Goal: Information Seeking & Learning: Learn about a topic

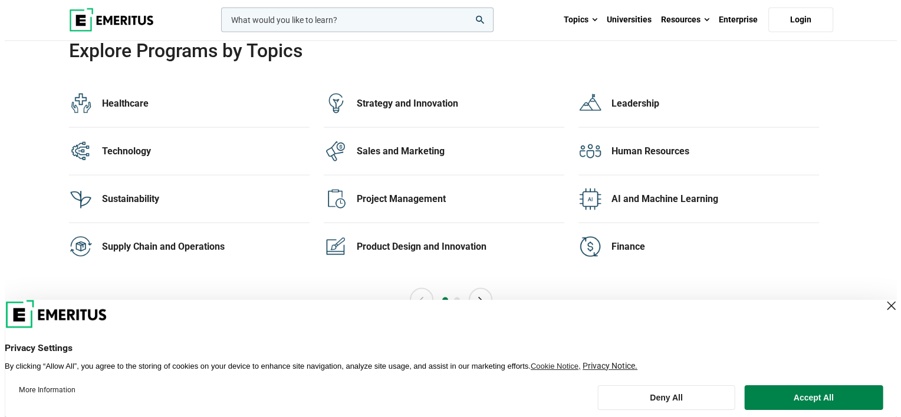
scroll to position [2428, 0]
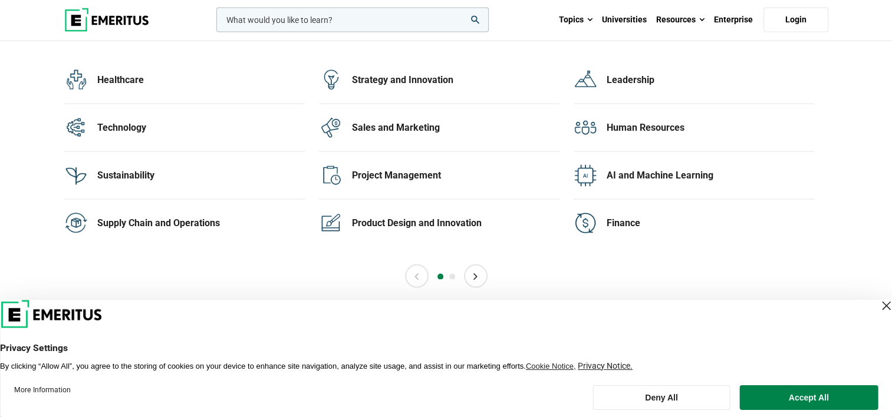
click at [383, 28] on input "woocommerce-product-search-field-0" at bounding box center [352, 20] width 272 height 25
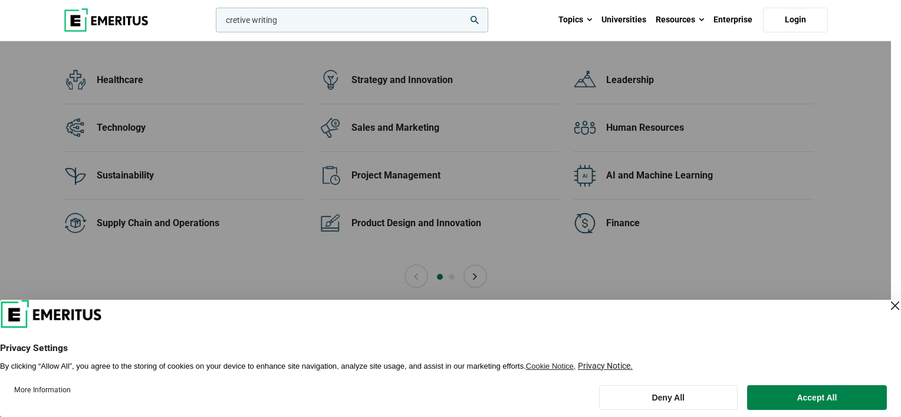
type input "cretive writing"
click at [213, 23] on button "search" at bounding box center [213, 23] width 0 height 0
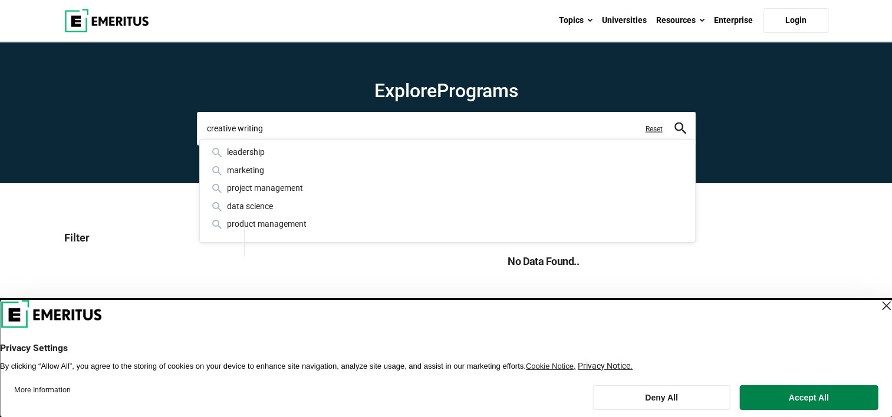
click at [312, 131] on input "creative writing" at bounding box center [446, 128] width 499 height 33
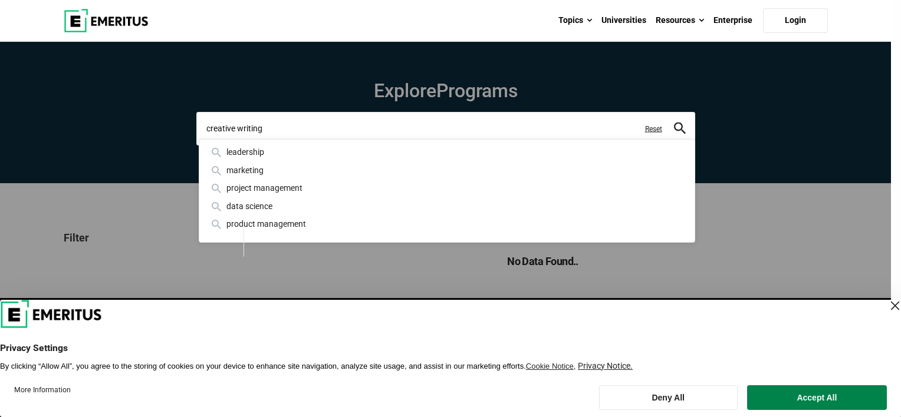
type input "creative writing"
click at [674, 122] on button "search" at bounding box center [680, 129] width 12 height 14
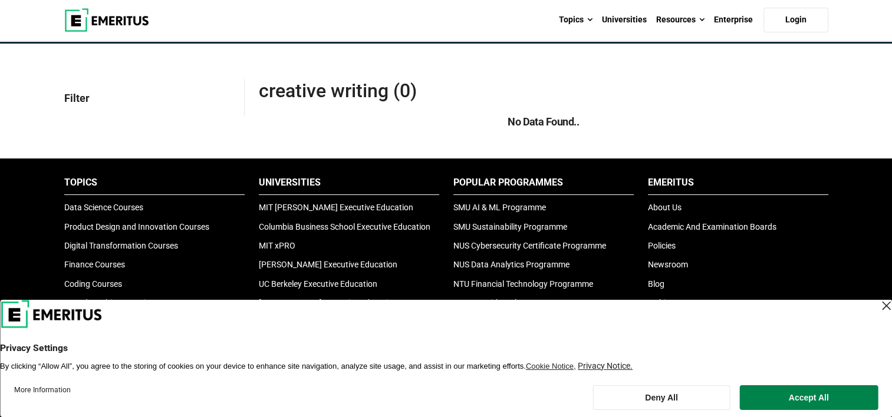
scroll to position [118, 0]
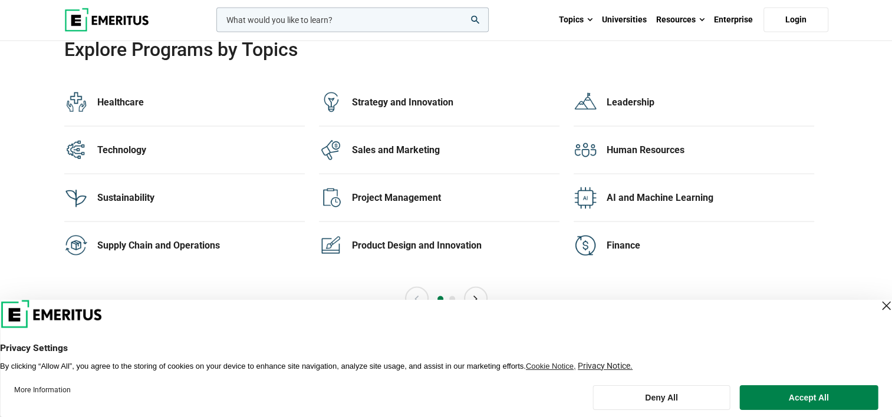
scroll to position [2405, 0]
click at [418, 243] on div "Product Design and Innovation" at bounding box center [455, 246] width 207 height 13
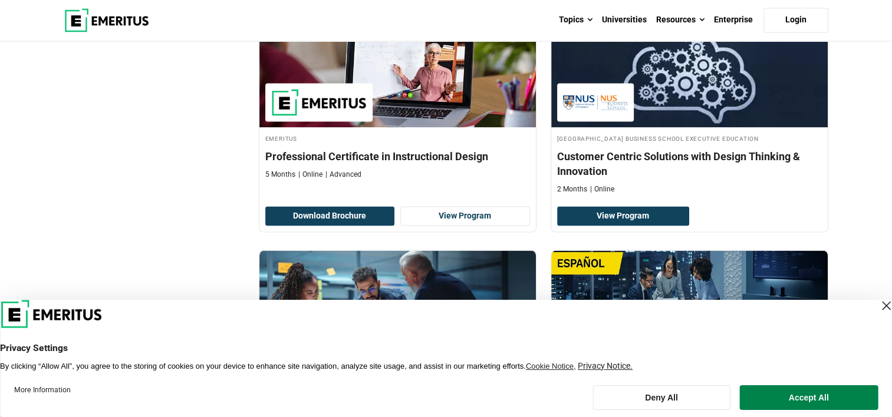
scroll to position [1957, 0]
